Goal: Transaction & Acquisition: Purchase product/service

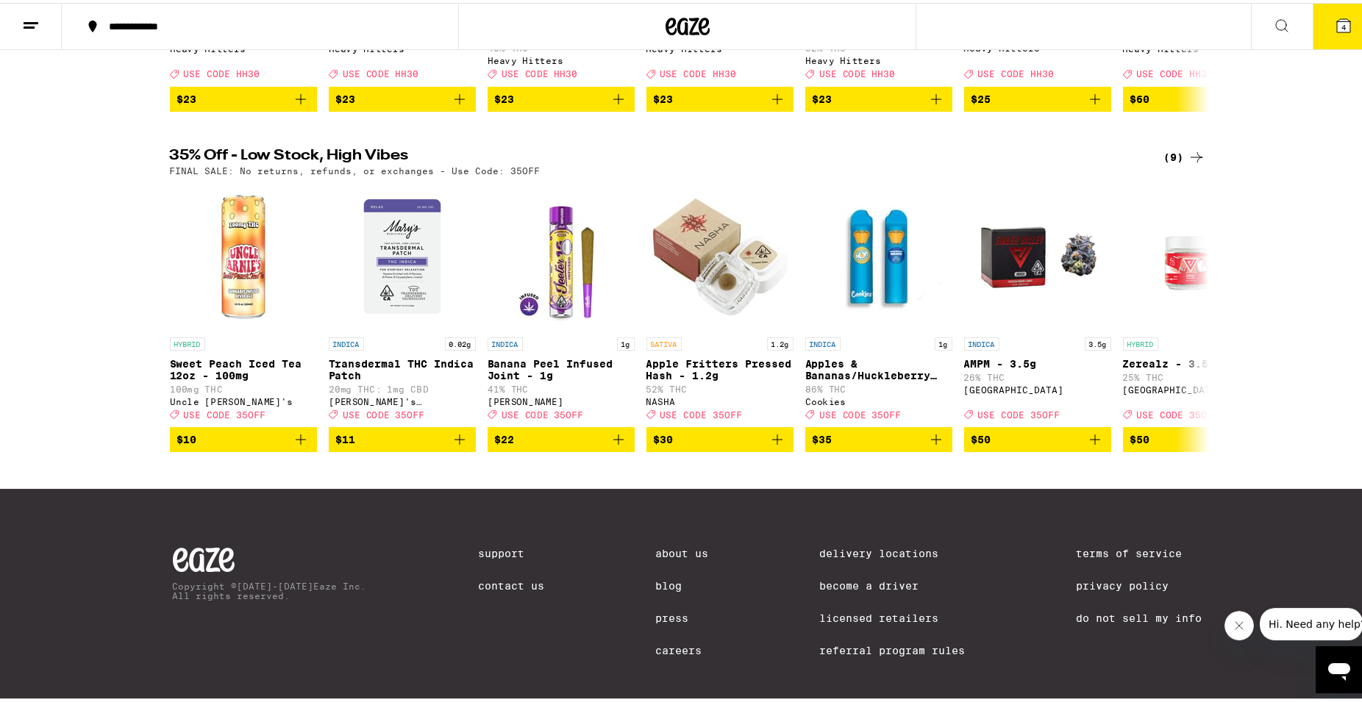
scroll to position [749, 0]
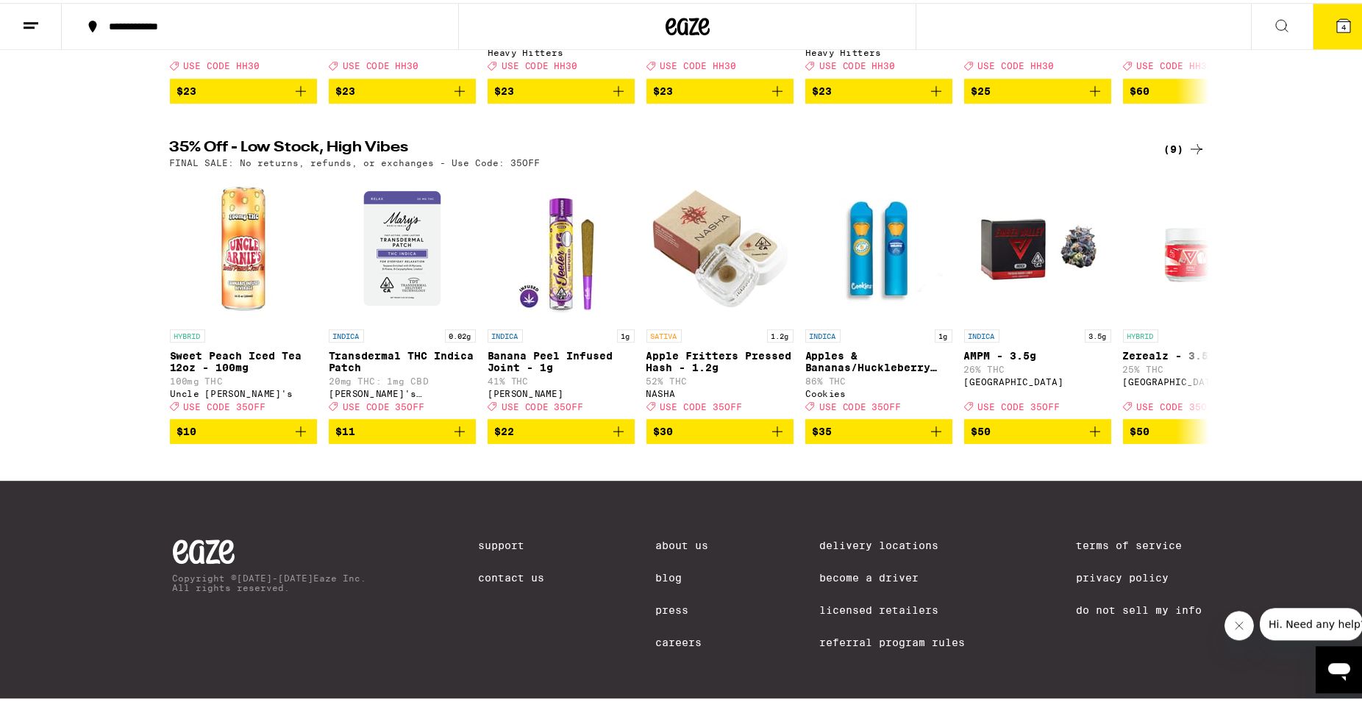
click at [1188, 155] on icon at bounding box center [1197, 147] width 18 height 18
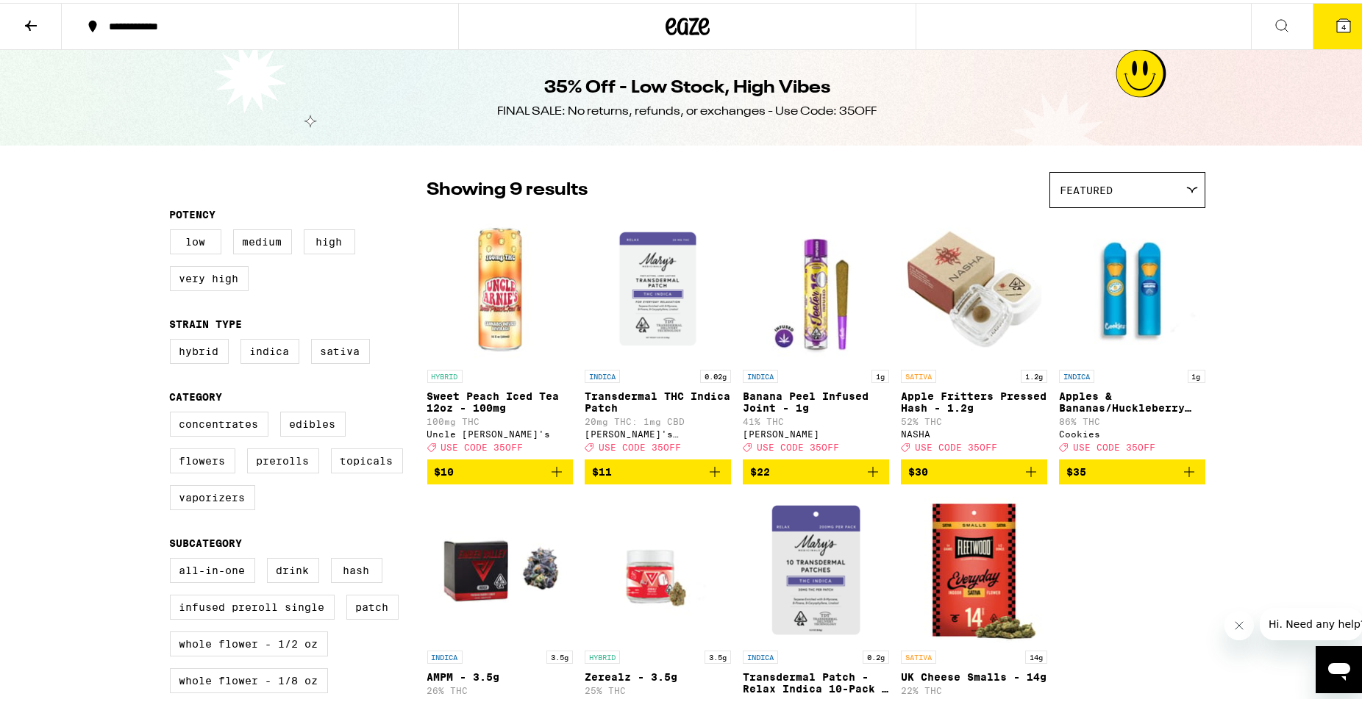
click at [957, 399] on p "Apple Fritters Pressed Hash - 1.2g" at bounding box center [974, 400] width 146 height 24
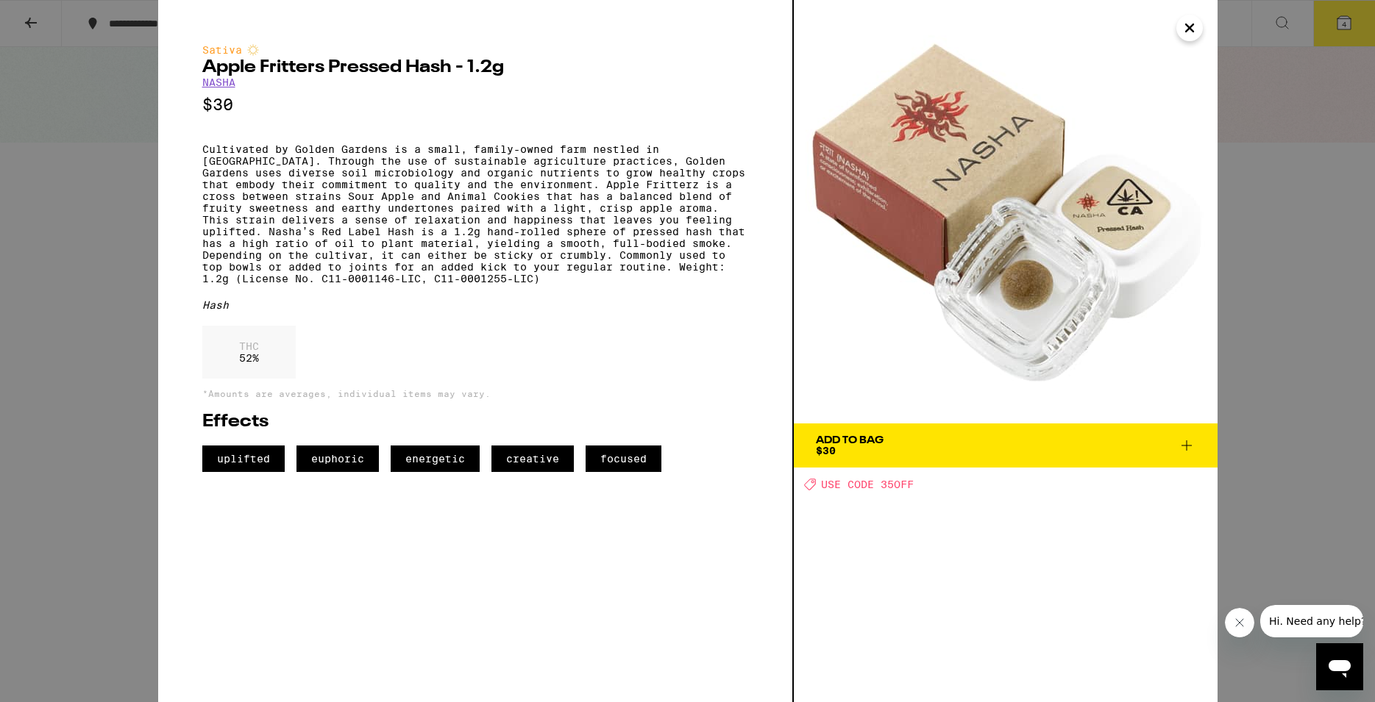
click at [1189, 28] on icon "Close" at bounding box center [1189, 27] width 7 height 7
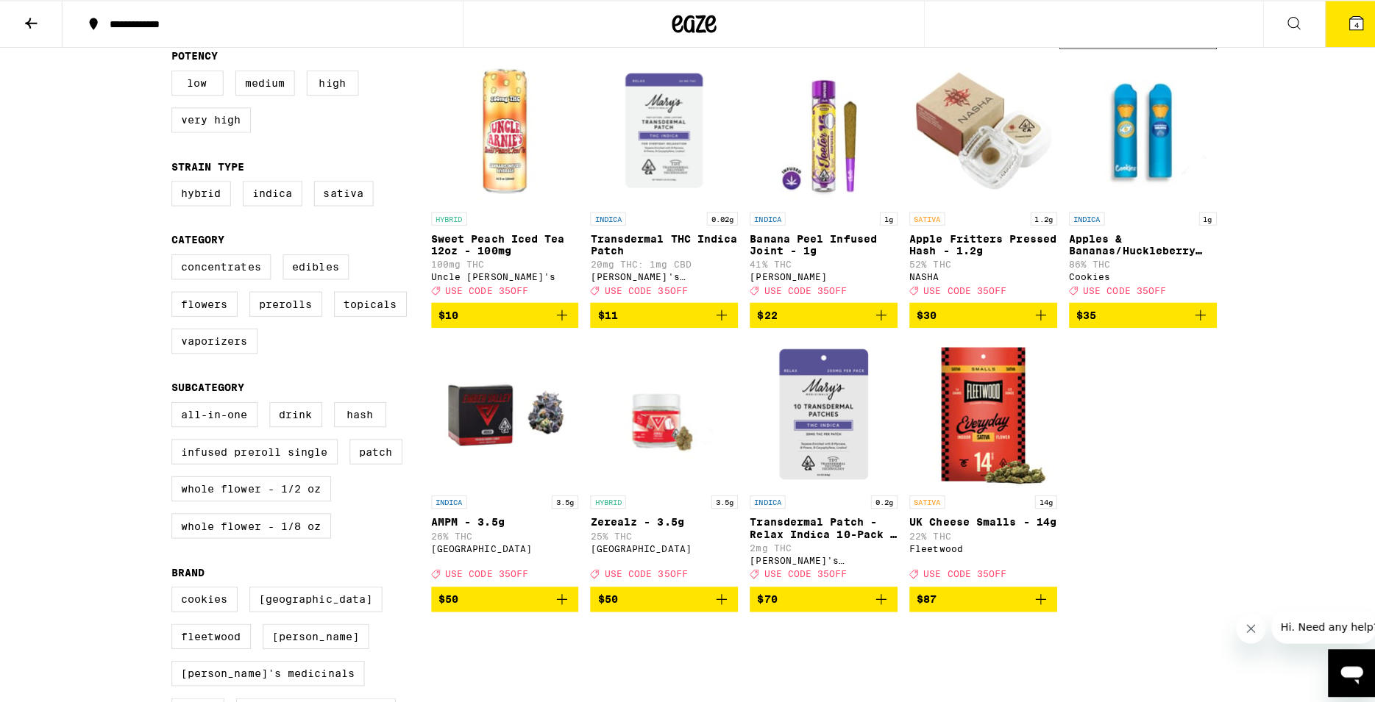
scroll to position [148, 0]
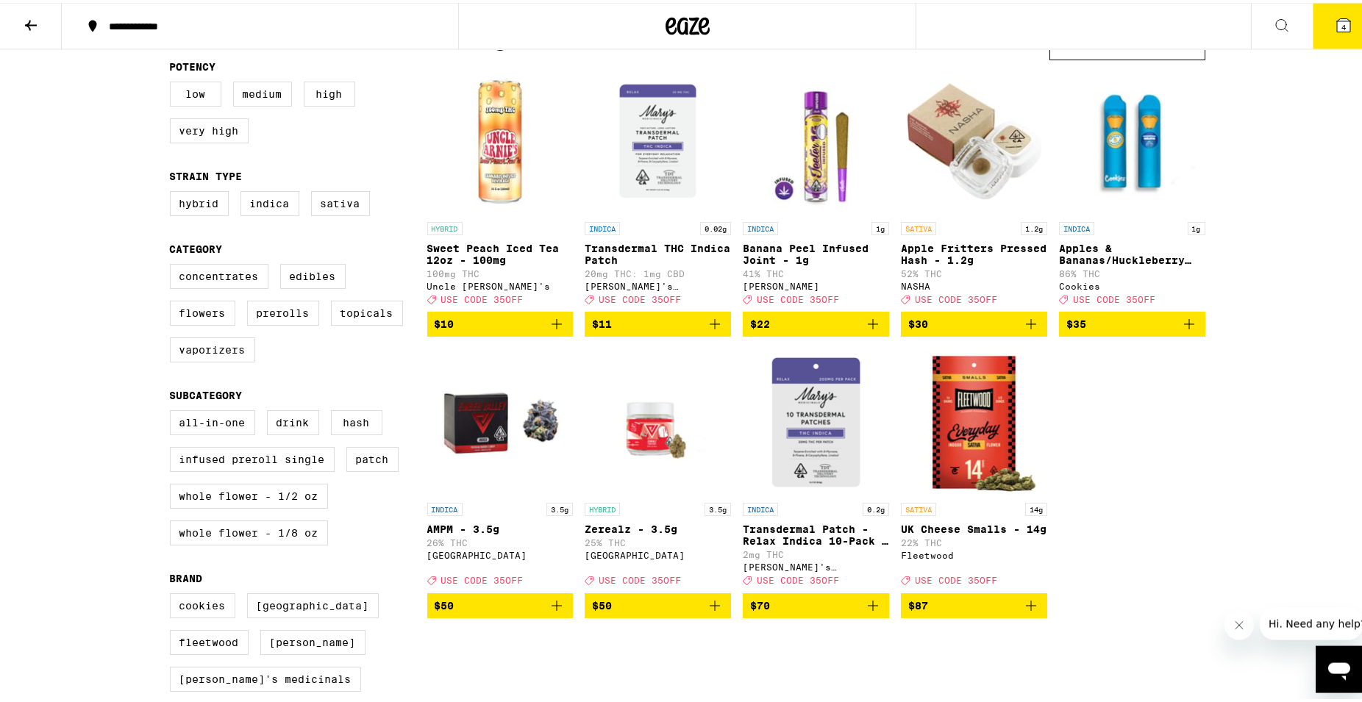
click at [649, 157] on img "Open page for Transdermal THC Indica Patch from Mary's Medicinals" at bounding box center [658, 138] width 146 height 147
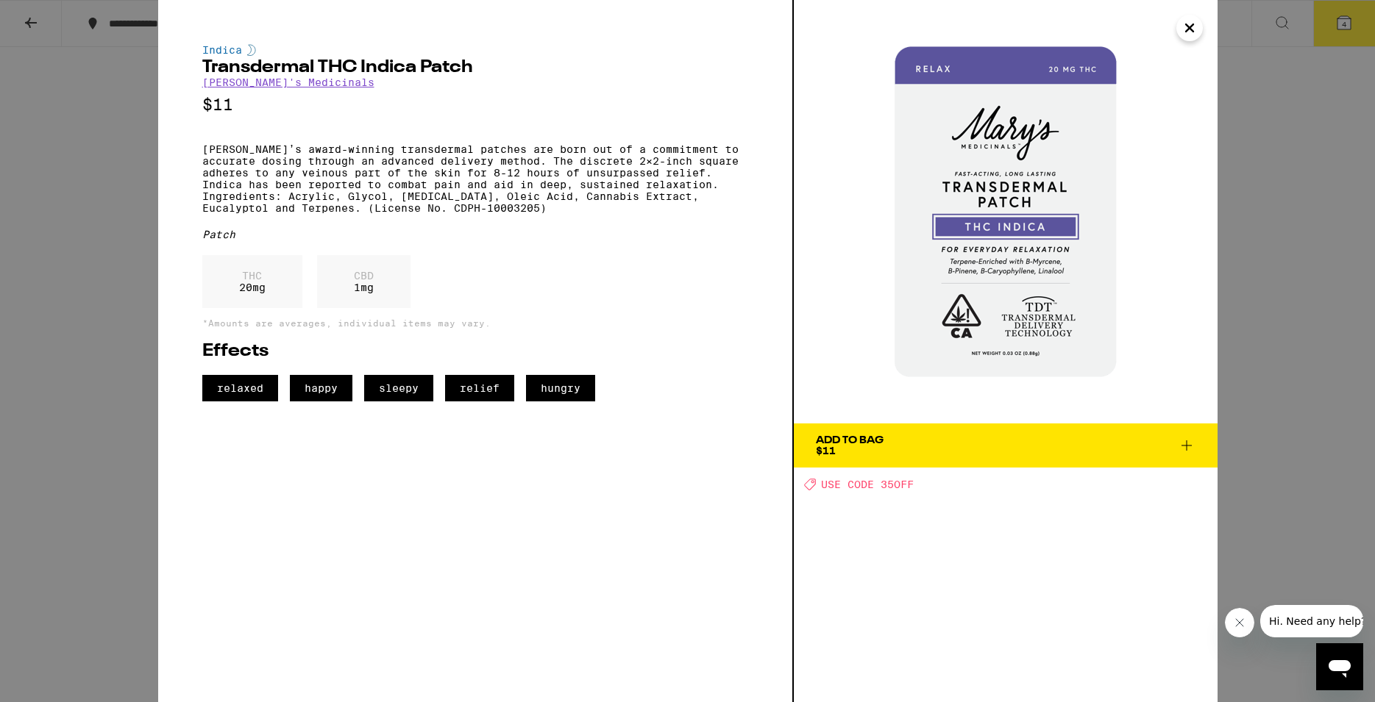
click at [621, 280] on div "THC 20 mg CBD 1 mg" at bounding box center [475, 285] width 546 height 60
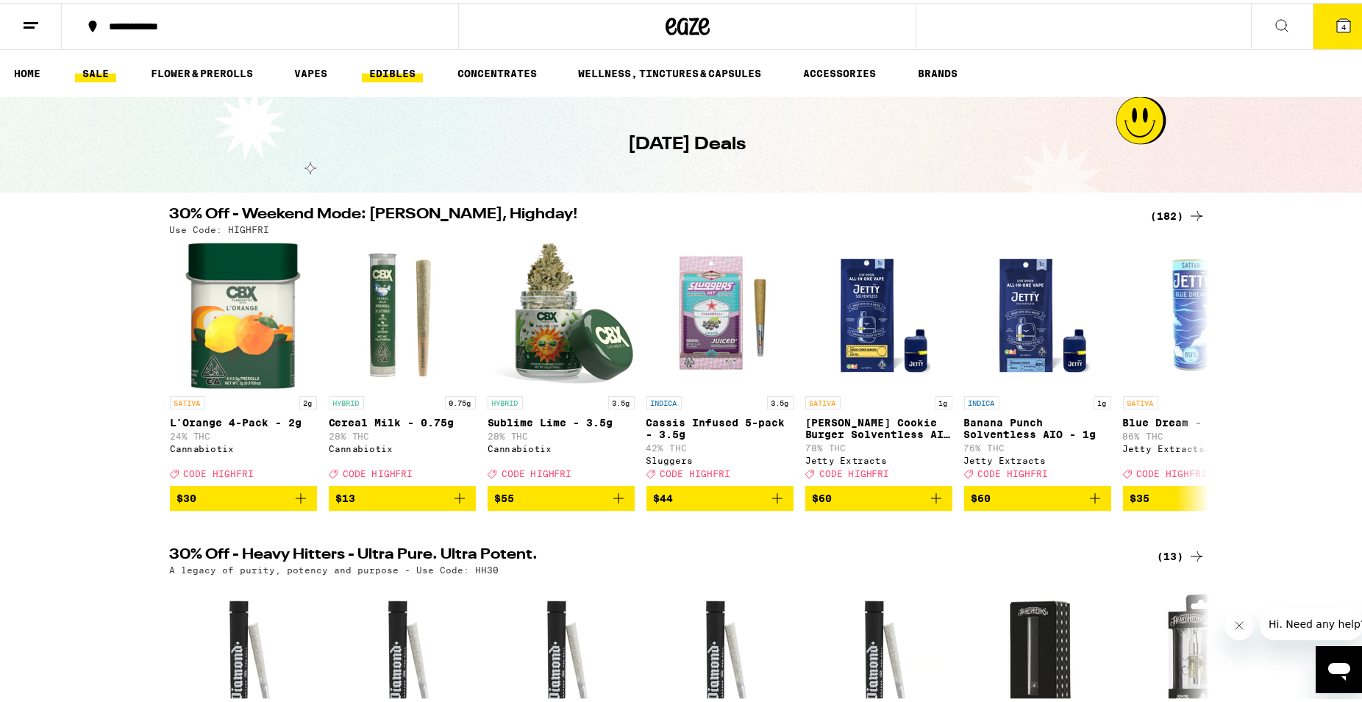
click at [386, 71] on link "EDIBLES" at bounding box center [392, 71] width 61 height 18
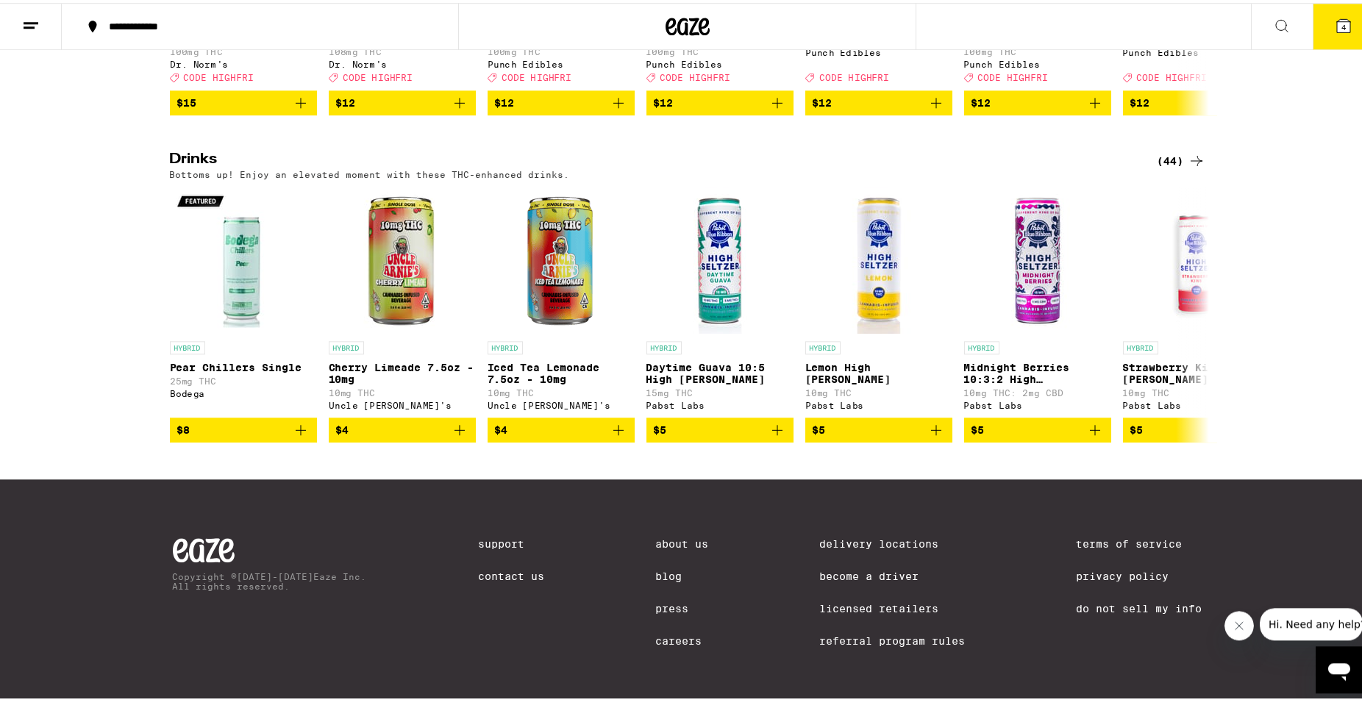
scroll to position [751, 0]
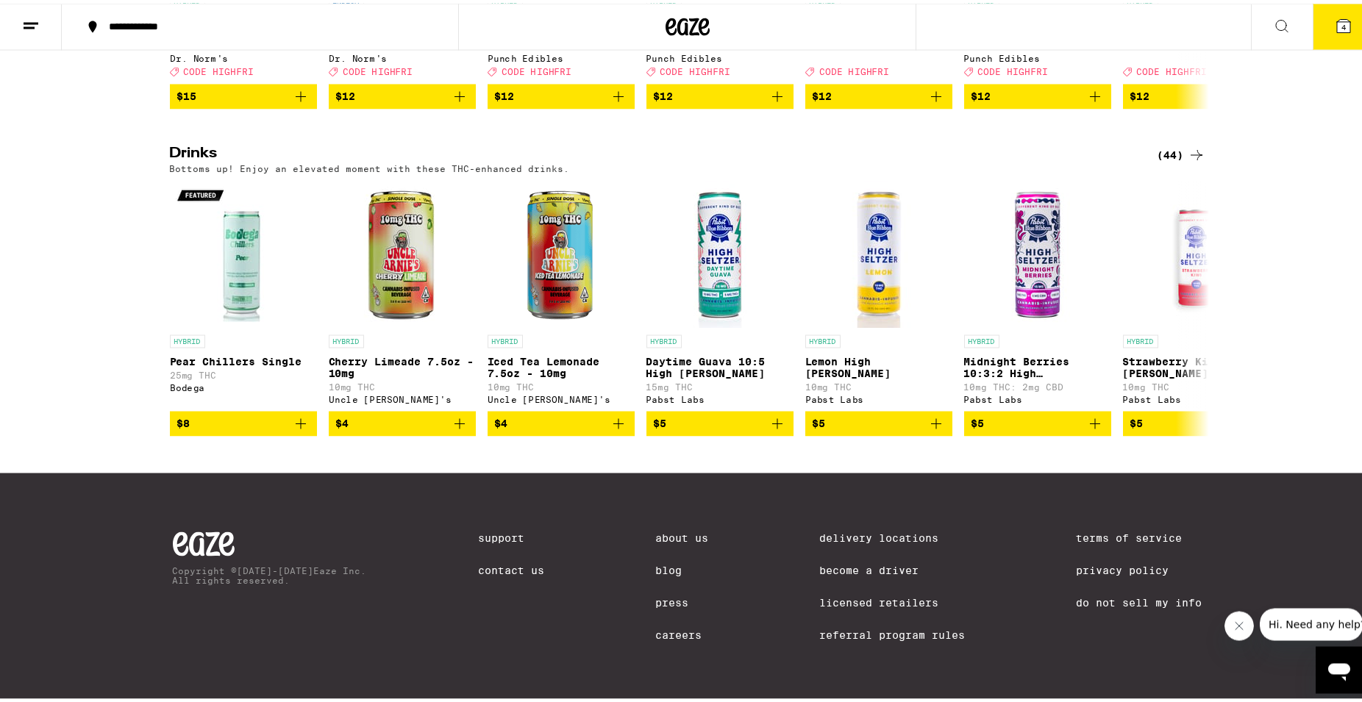
click at [1188, 160] on icon at bounding box center [1197, 152] width 18 height 18
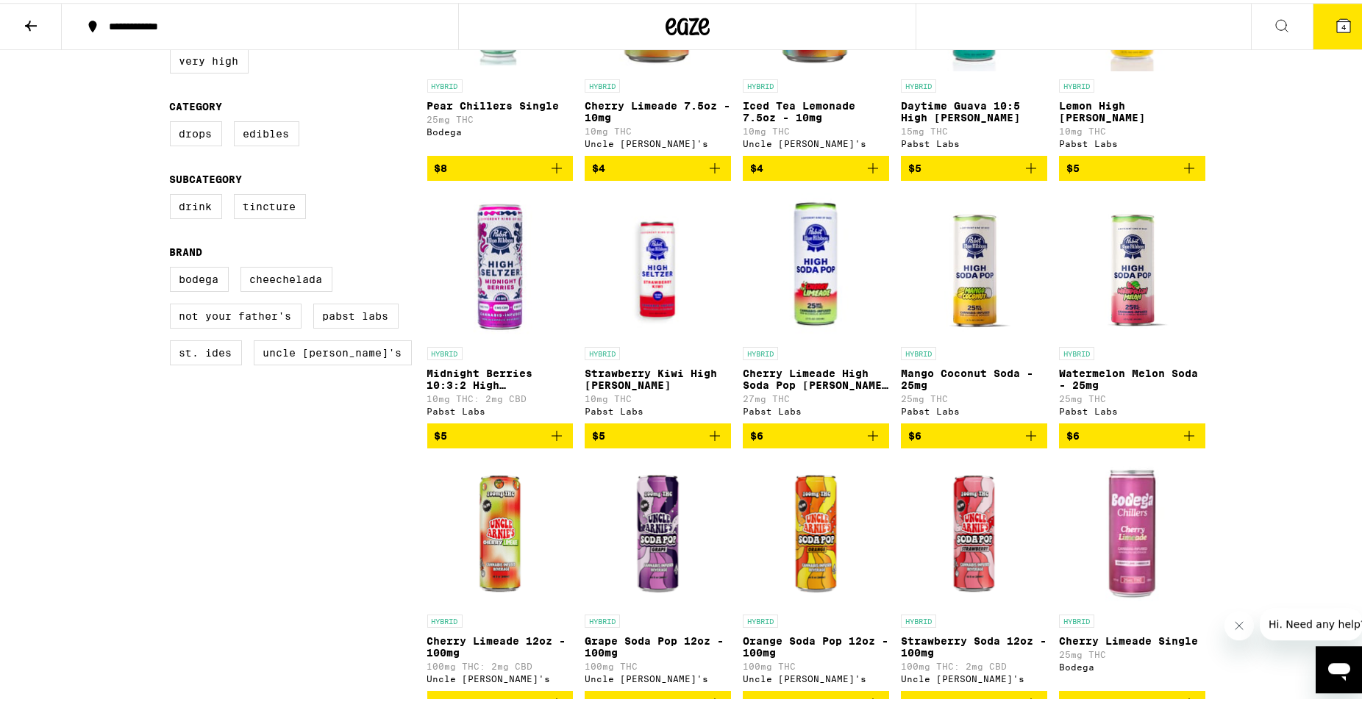
scroll to position [290, 0]
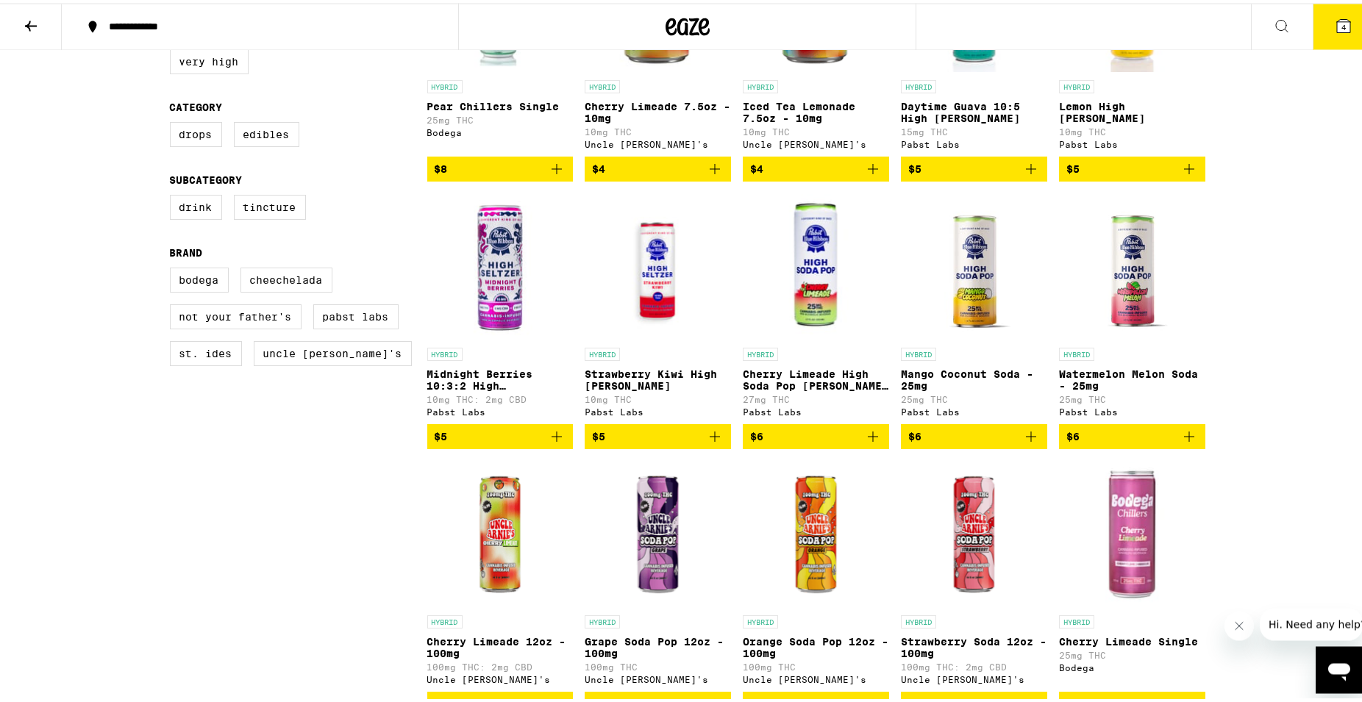
click at [963, 310] on img "Open page for Mango Coconut Soda - 25mg from Pabst Labs" at bounding box center [974, 263] width 112 height 147
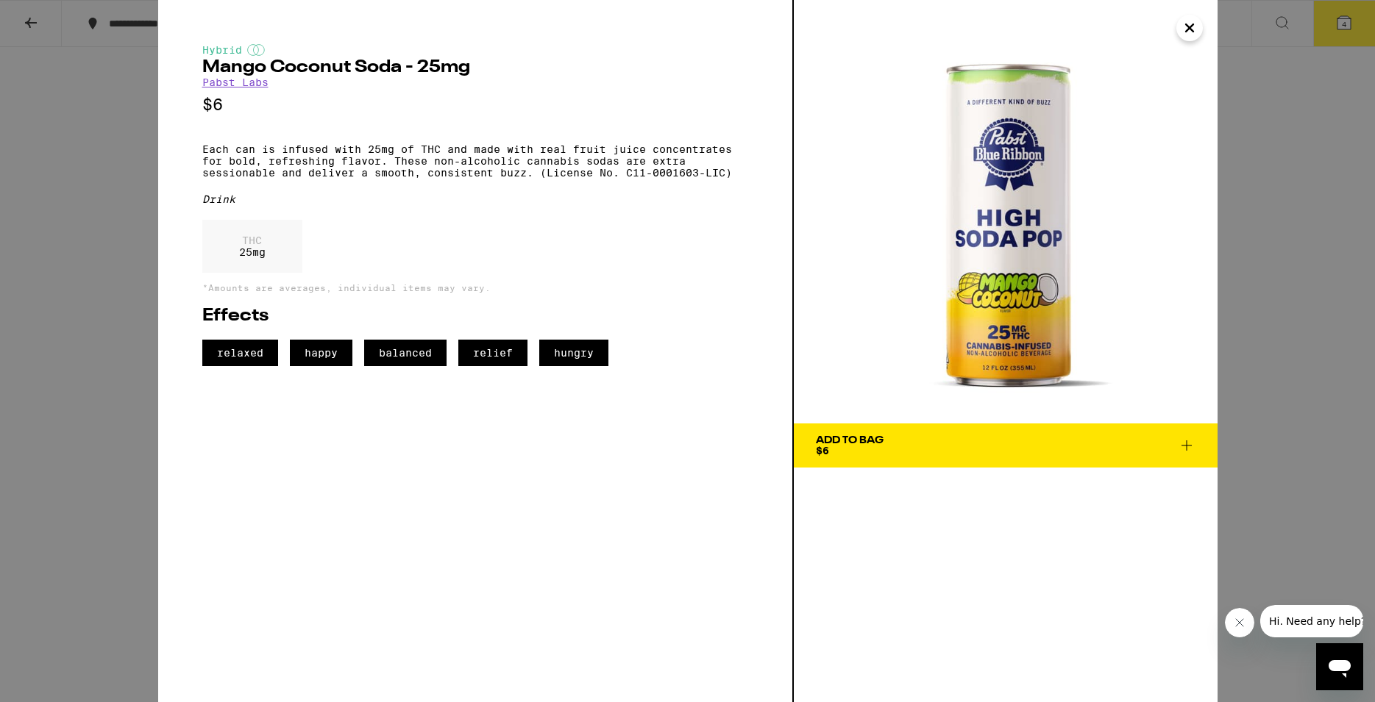
click at [1188, 25] on icon "Close" at bounding box center [1189, 28] width 18 height 22
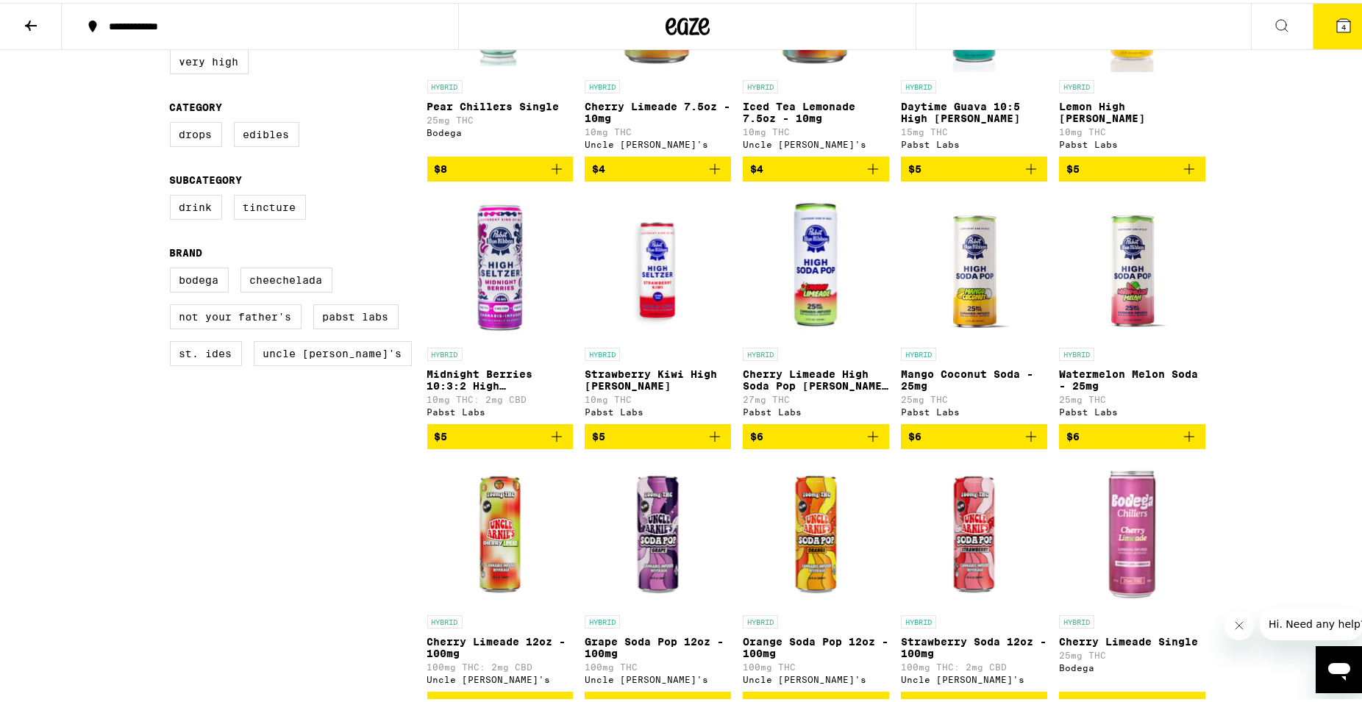
click at [1121, 279] on img "Open page for Watermelon Melon Soda - 25mg from Pabst Labs" at bounding box center [1132, 263] width 110 height 147
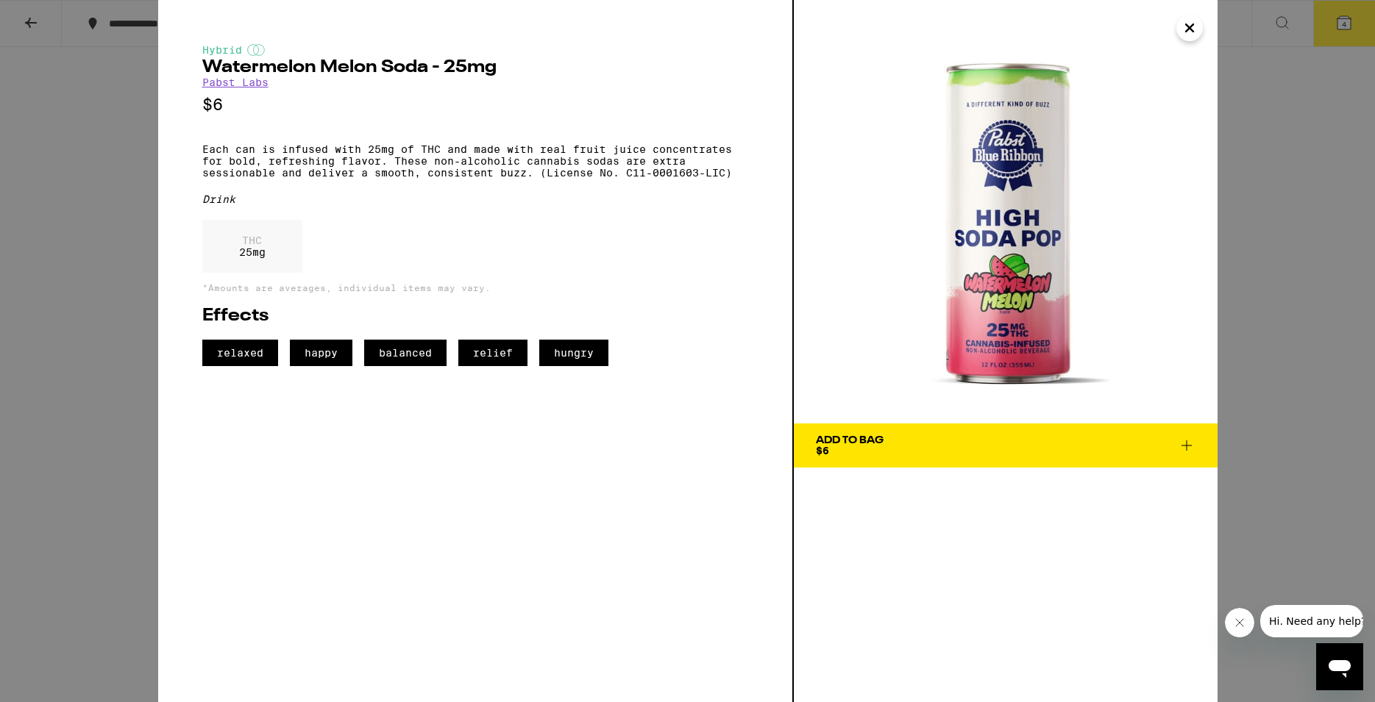
click at [1181, 19] on icon "Close" at bounding box center [1189, 28] width 18 height 22
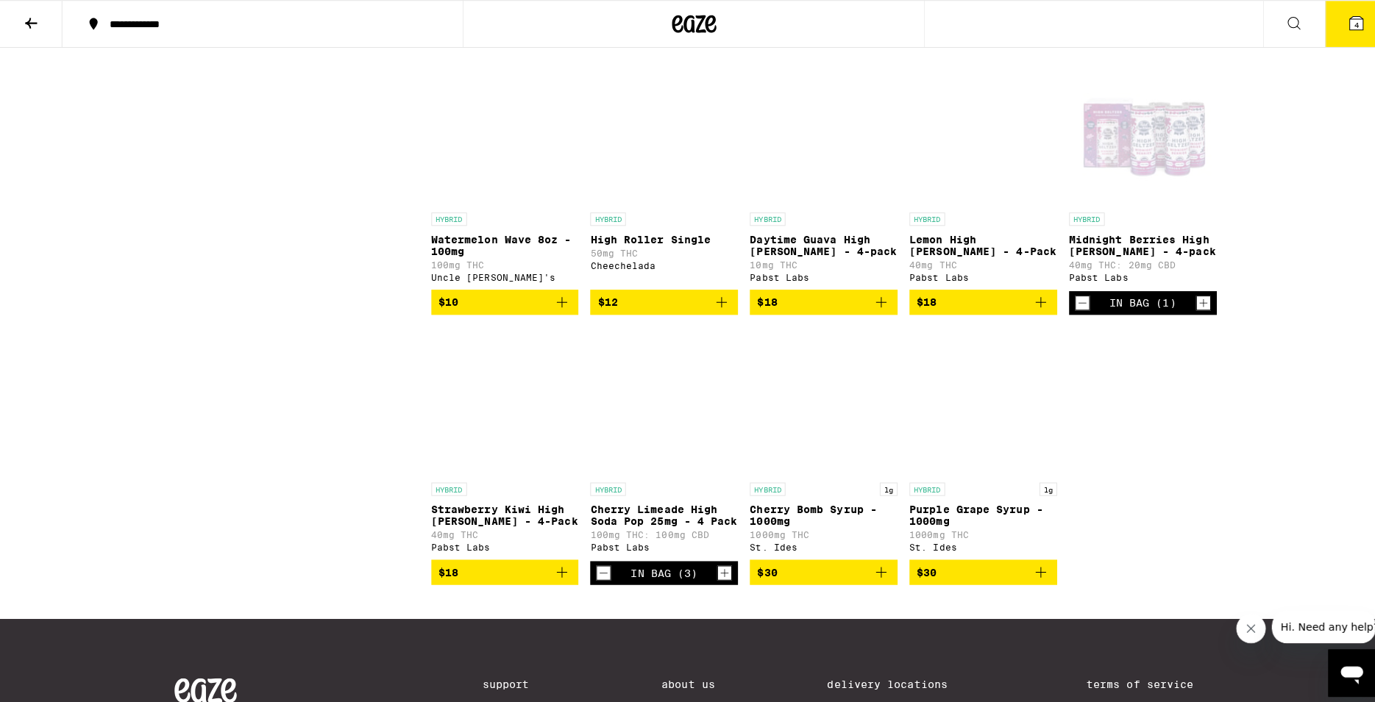
scroll to position [2039, 0]
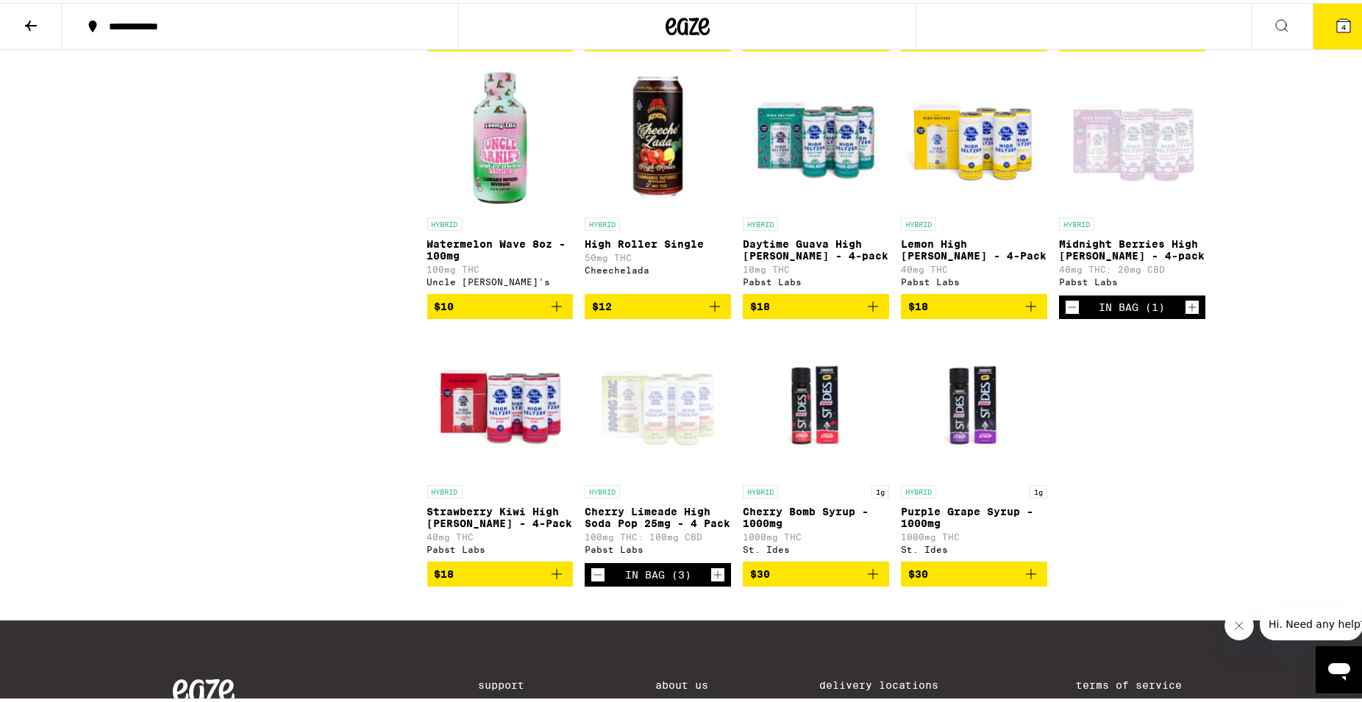
click at [630, 207] on img "Open page for High Roller Single from Cheechelada" at bounding box center [658, 133] width 146 height 147
